Goal: Task Accomplishment & Management: Use online tool/utility

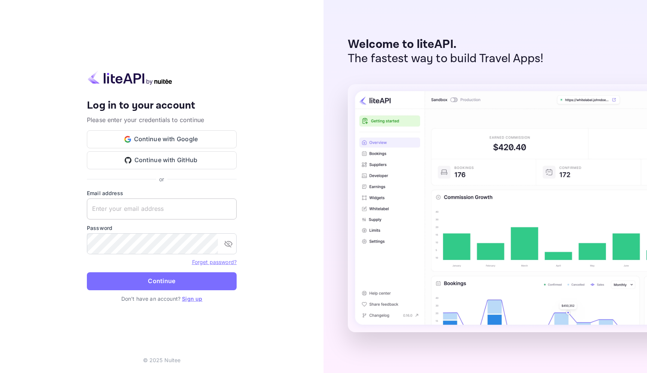
click at [136, 215] on input "text" at bounding box center [162, 208] width 150 height 21
click at [185, 215] on input "text" at bounding box center [162, 208] width 150 height 21
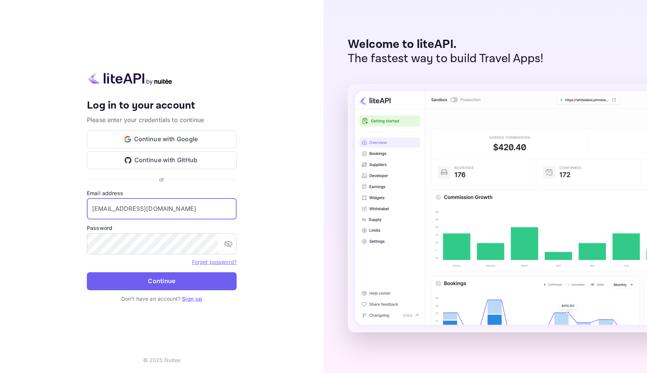
type input "[EMAIL_ADDRESS][DOMAIN_NAME]"
click at [154, 278] on button "Continue" at bounding box center [162, 281] width 150 height 18
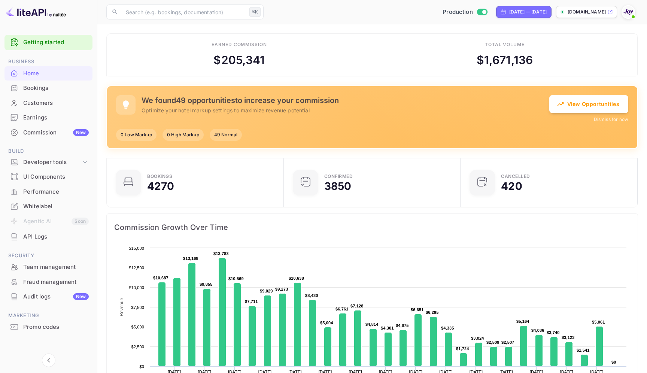
scroll to position [0, 0]
click at [42, 91] on div "Bookings" at bounding box center [56, 88] width 66 height 9
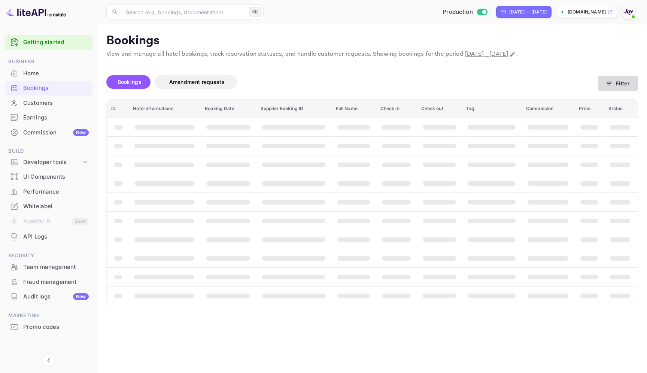
click at [618, 86] on button "Filter" at bounding box center [618, 83] width 40 height 15
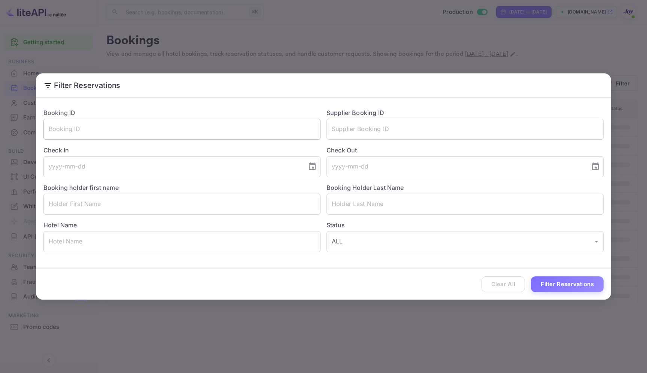
click at [271, 130] on input "text" at bounding box center [181, 129] width 277 height 21
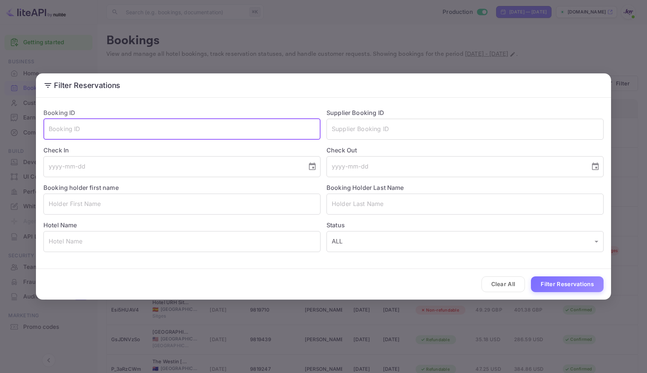
paste input "nyV-vLTqY"
type input "nyV-vLTqY"
click at [561, 288] on button "Filter Reservations" at bounding box center [567, 284] width 73 height 16
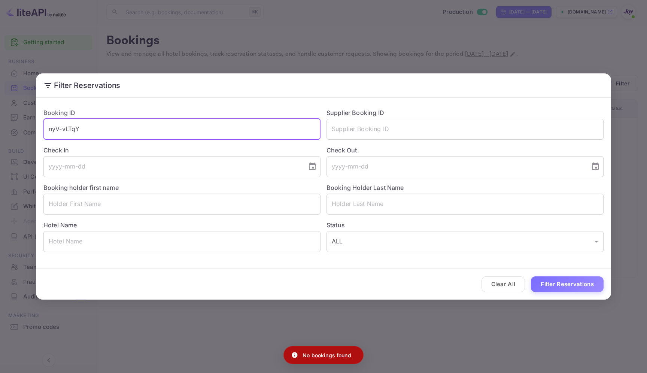
drag, startPoint x: 90, startPoint y: 133, endPoint x: 8, endPoint y: 131, distance: 82.0
click at [8, 131] on div "Filter Reservations Booking ID nyV-vLTqY ​ Supplier Booking ID ​ Check In ​ Che…" at bounding box center [323, 186] width 647 height 373
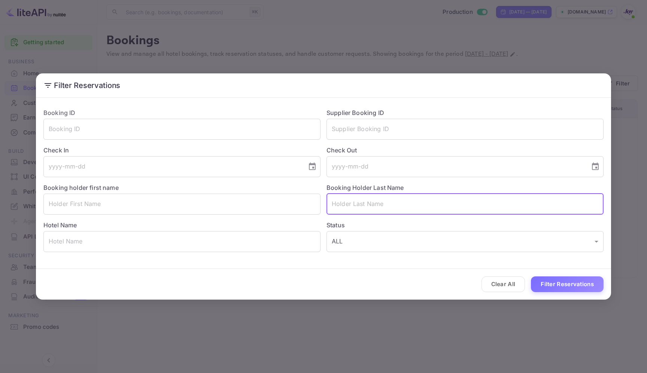
click at [333, 196] on input "text" at bounding box center [465, 204] width 277 height 21
type input "Palmer"
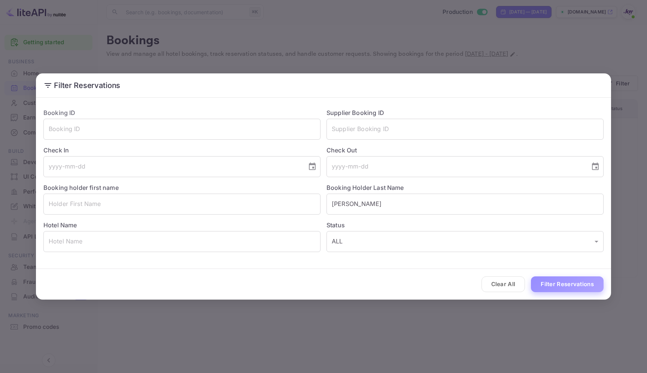
click at [576, 282] on button "Filter Reservations" at bounding box center [567, 284] width 73 height 16
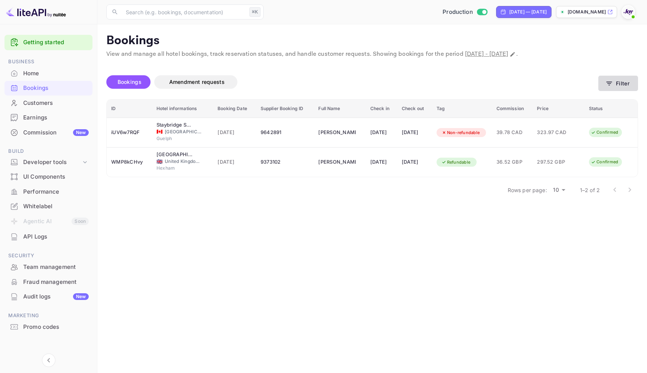
click at [627, 80] on button "Filter" at bounding box center [618, 83] width 40 height 15
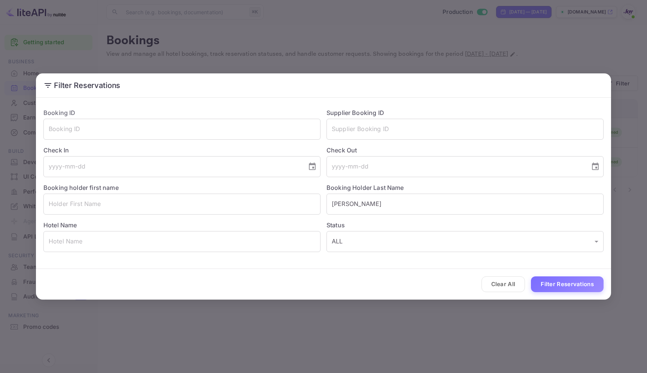
click at [540, 43] on div "Filter Reservations Booking ID ​ Supplier Booking ID ​ Check In ​ Check Out ​ B…" at bounding box center [323, 186] width 647 height 373
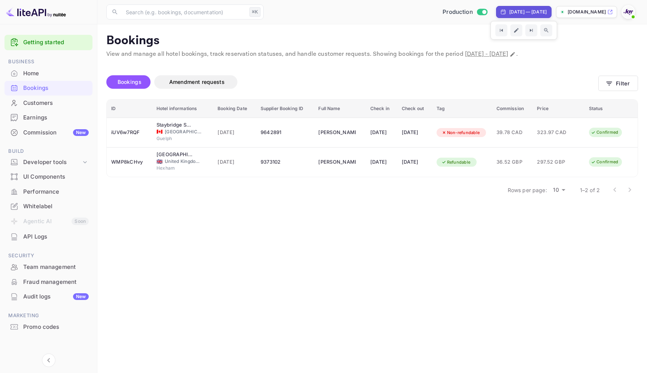
click at [524, 6] on div "Sep 5, 2025 — Oct 5, 2025" at bounding box center [523, 12] width 55 height 12
select select "8"
select select "2025"
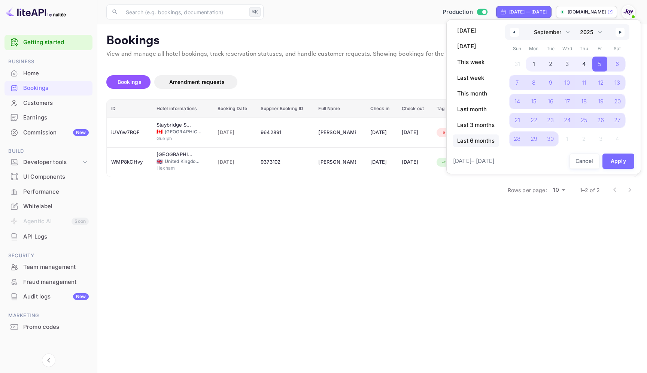
click at [465, 142] on span "Last 6 months" at bounding box center [476, 140] width 46 height 13
select select "3"
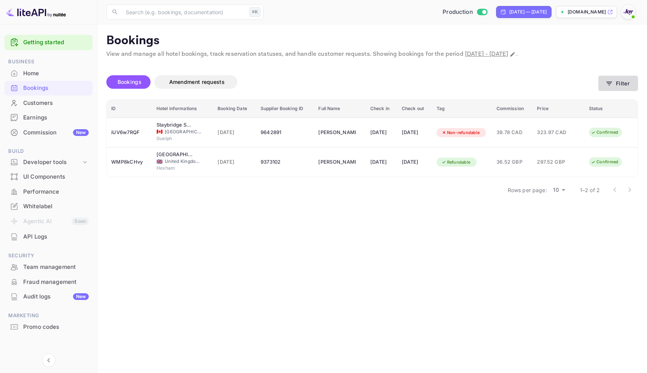
click at [622, 76] on button "Filter" at bounding box center [618, 83] width 40 height 15
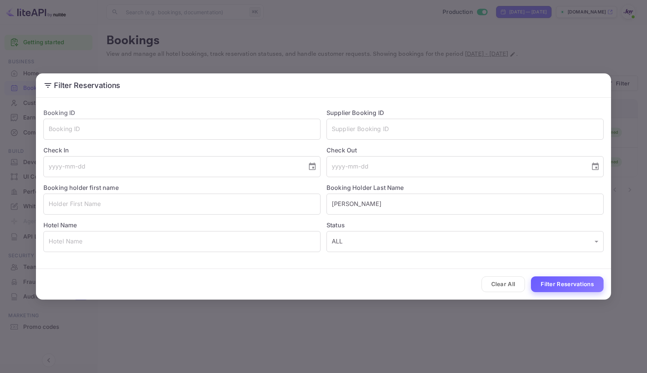
click at [575, 285] on button "Filter Reservations" at bounding box center [567, 284] width 73 height 16
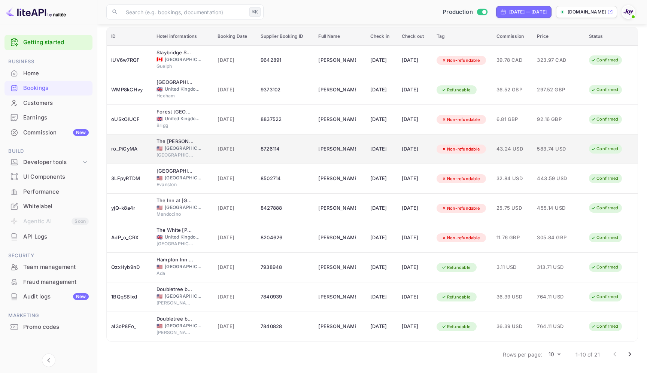
scroll to position [69, 0]
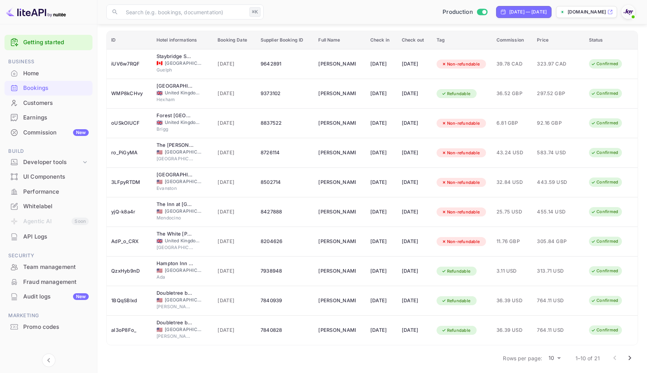
click at [630, 355] on icon "Go to next page" at bounding box center [629, 358] width 9 height 9
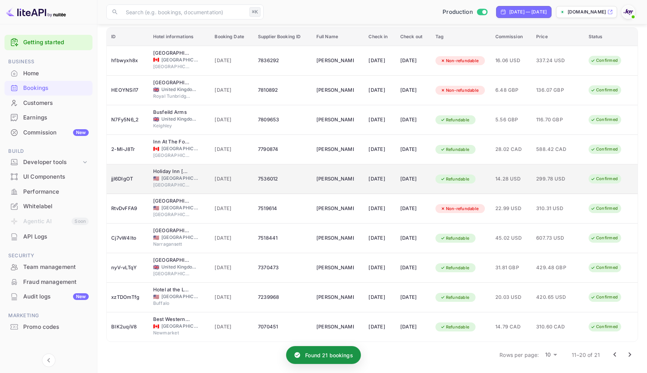
scroll to position [72, 0]
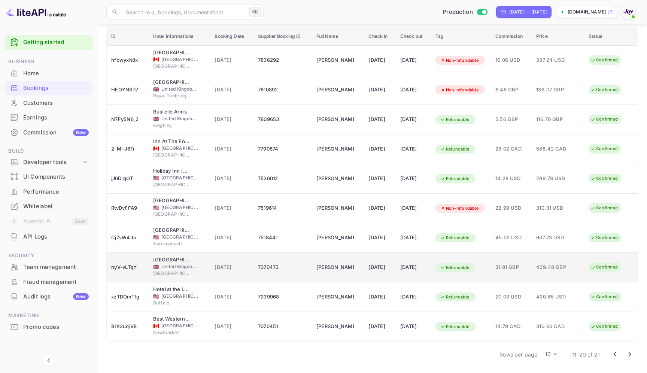
click at [281, 260] on td "7370473" at bounding box center [283, 268] width 58 height 30
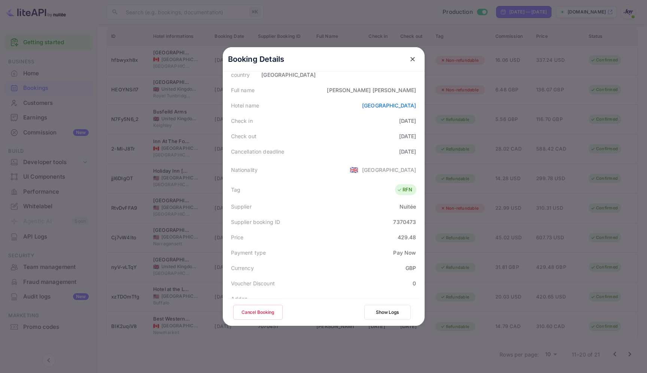
scroll to position [106, 0]
drag, startPoint x: 391, startPoint y: 212, endPoint x: 423, endPoint y: 212, distance: 32.6
click at [423, 212] on div "Booking Details Summary Timeline Message log Status CONFIRMED Booking ID nyV-vL…" at bounding box center [324, 81] width 202 height 279
copy div "7370473"
